Goal: Transaction & Acquisition: Obtain resource

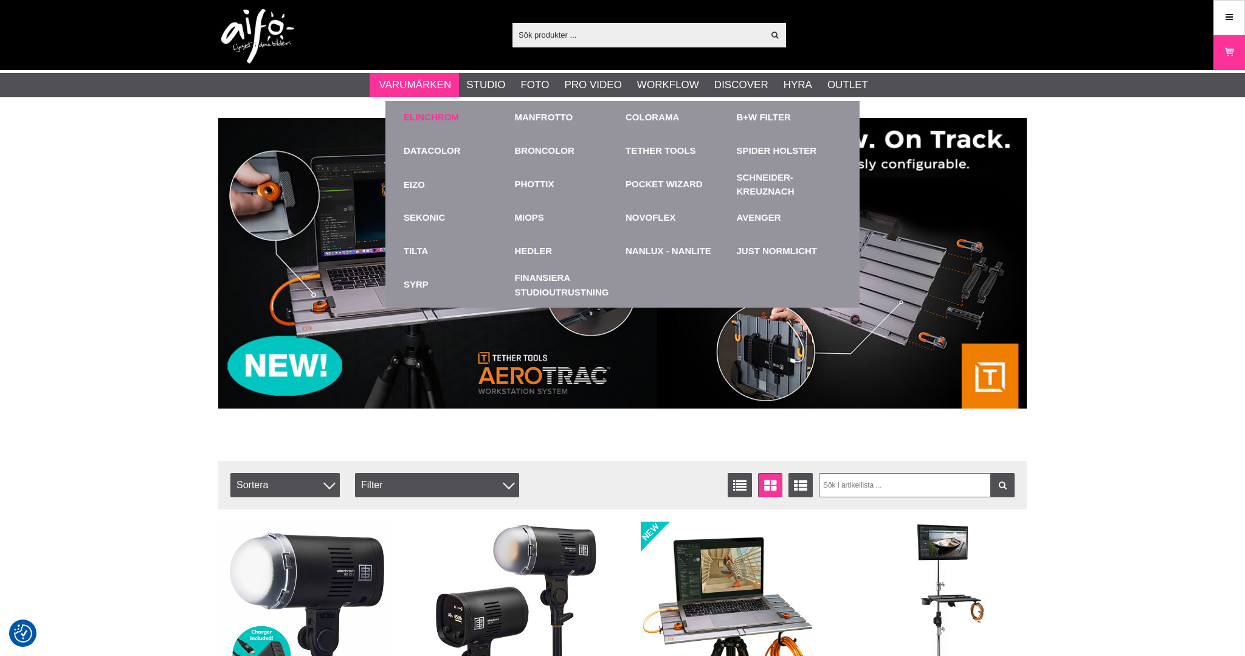
click at [420, 114] on link "Elinchrom" at bounding box center [431, 118] width 55 height 14
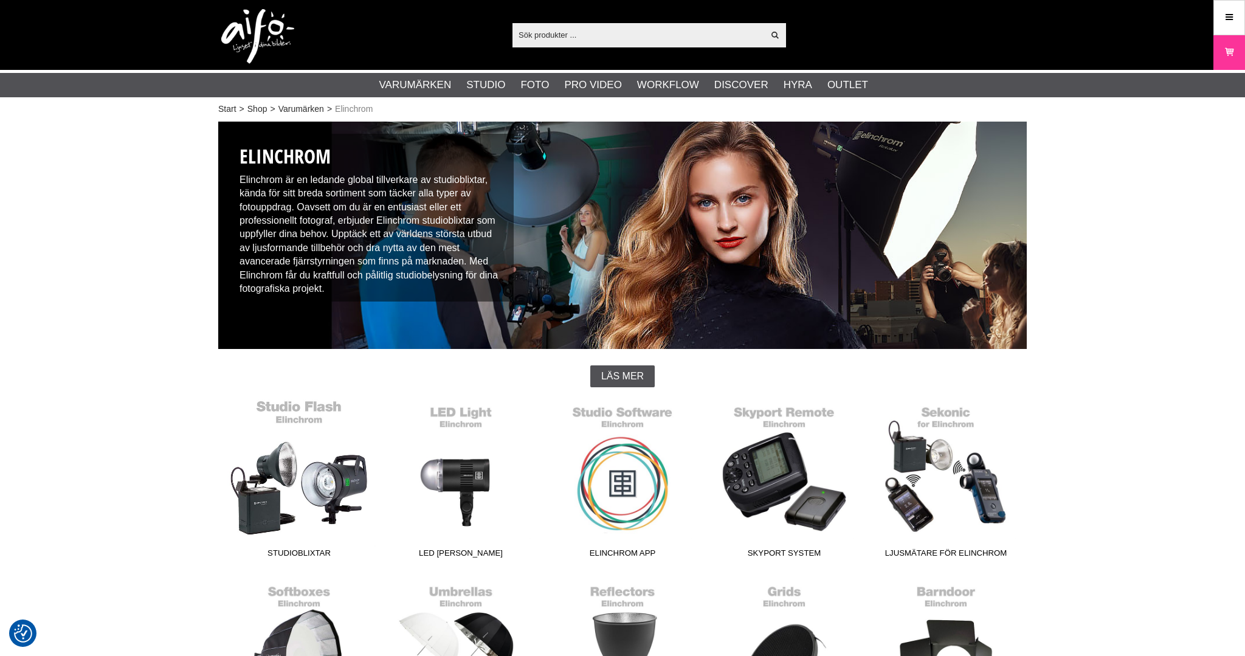
click at [332, 486] on link "Studioblixtar" at bounding box center [299, 481] width 162 height 164
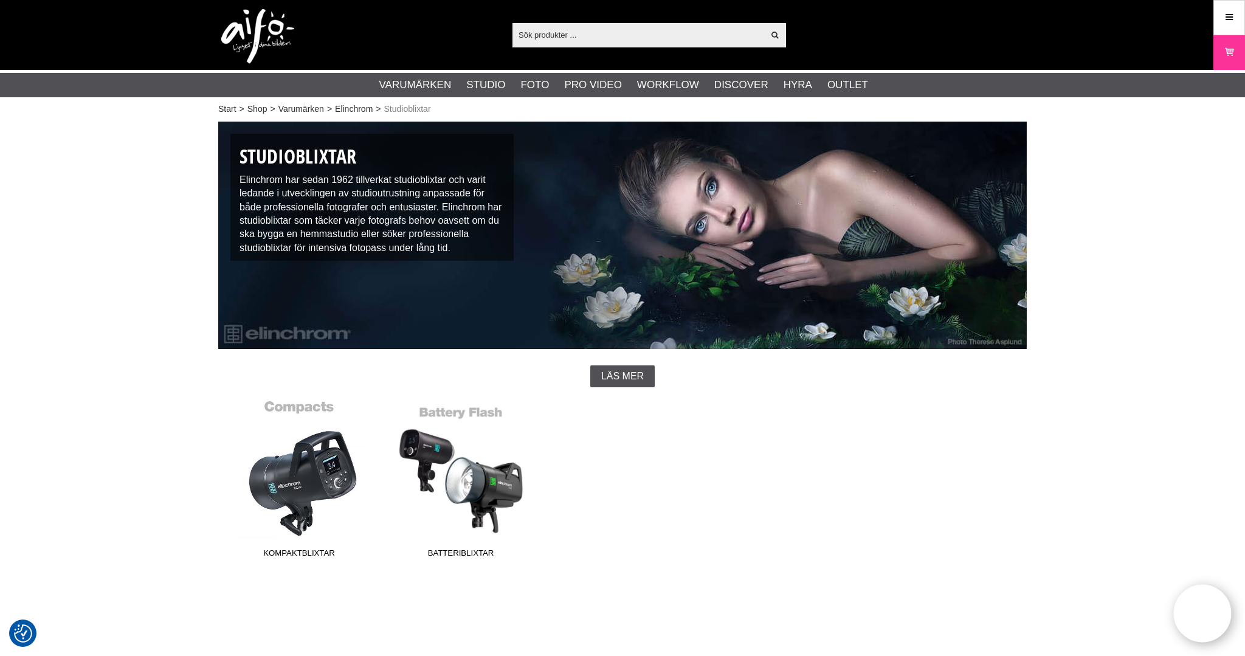
click at [335, 517] on link "Kompaktblixtar" at bounding box center [299, 481] width 162 height 164
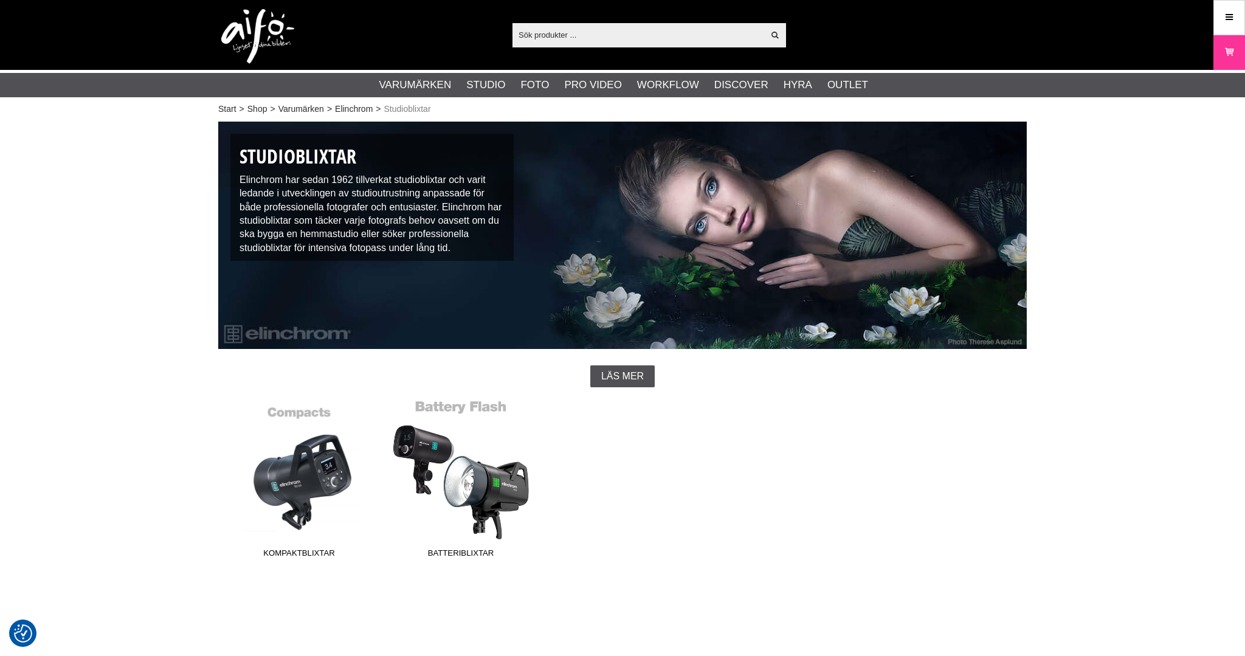
click at [488, 510] on link "Batteriblixtar" at bounding box center [461, 481] width 162 height 164
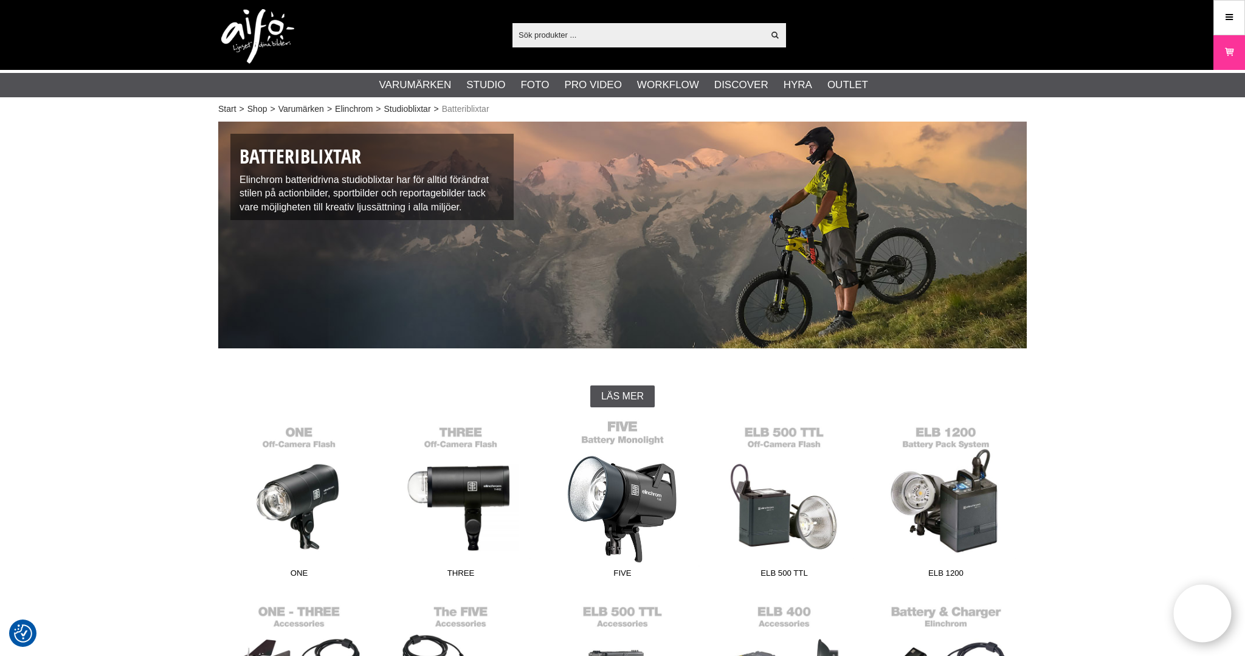
click at [633, 485] on link "FIVE" at bounding box center [623, 502] width 162 height 164
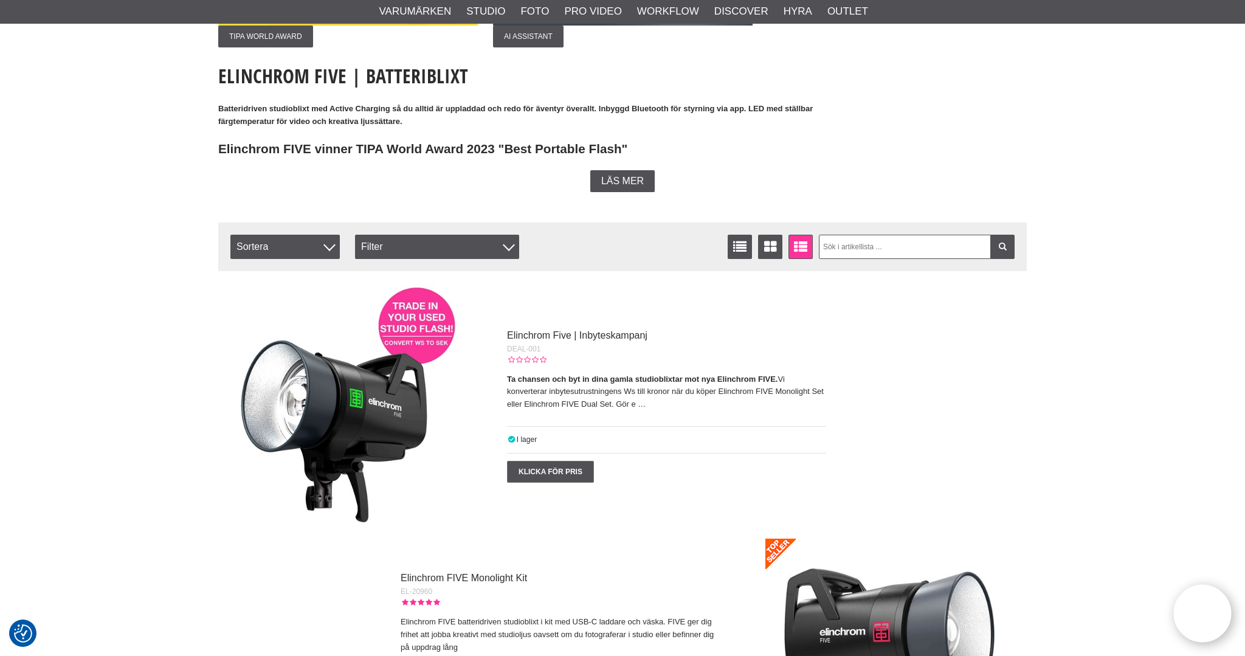
scroll to position [264, 0]
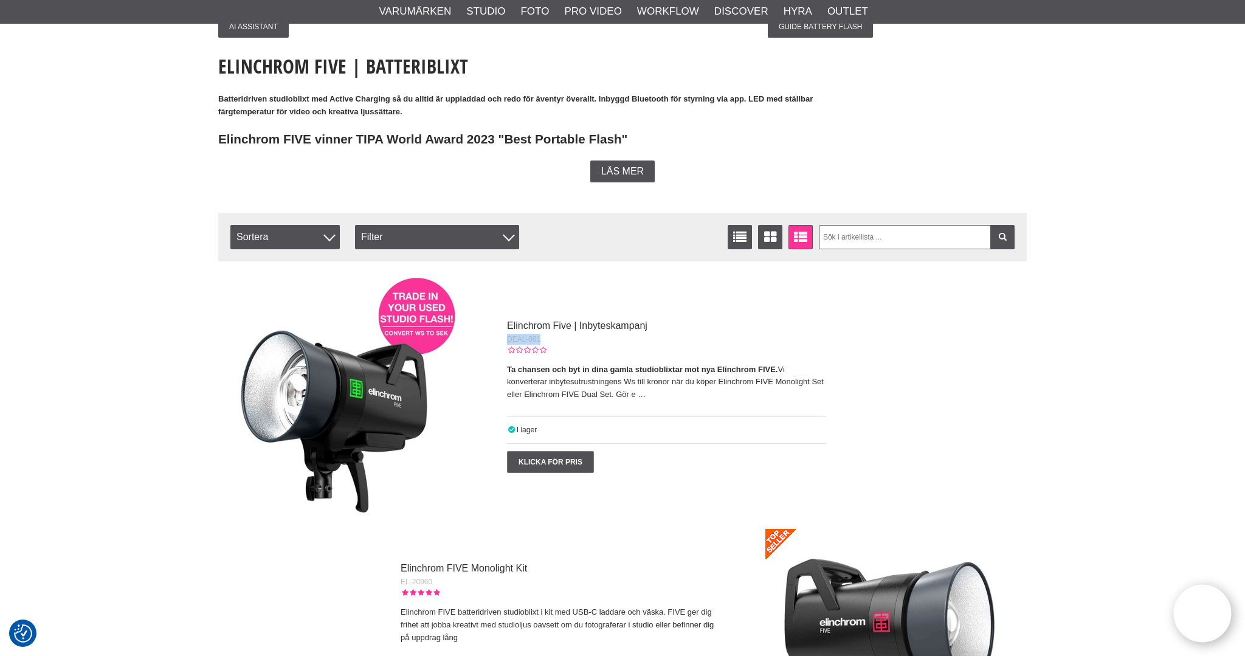
drag, startPoint x: 545, startPoint y: 336, endPoint x: 498, endPoint y: 337, distance: 47.4
click at [498, 337] on div "Elinchrom Five | Inbyteskampanj DEAL-001 Ta chansen och byt in dina gamla studi…" at bounding box center [659, 395] width 334 height 156
copy span "DEAL-001"
